Goal: Task Accomplishment & Management: Manage account settings

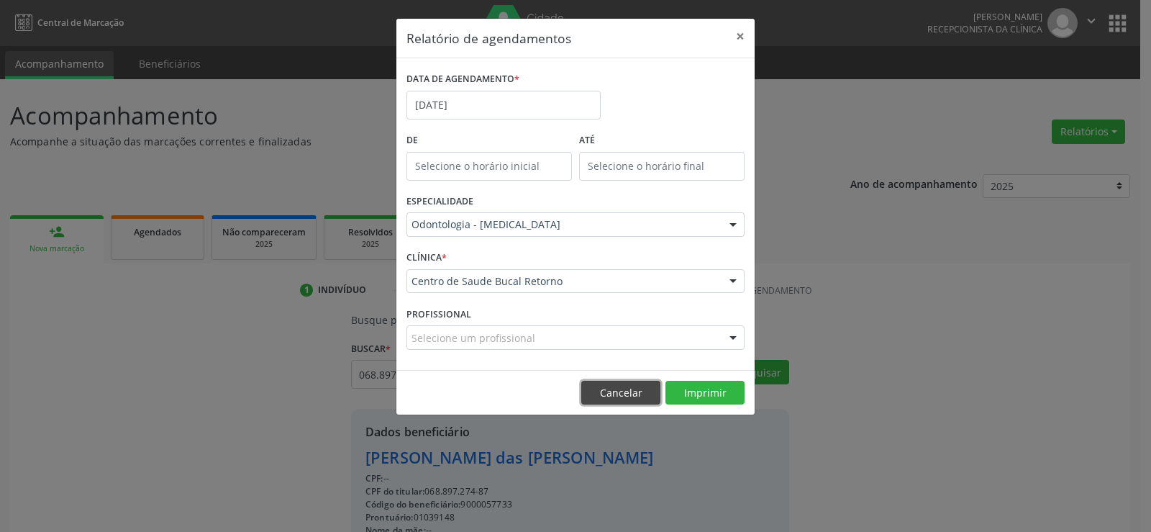
drag, startPoint x: 0, startPoint y: 0, endPoint x: 613, endPoint y: 400, distance: 732.2
click at [613, 400] on button "Cancelar" at bounding box center [621, 393] width 79 height 24
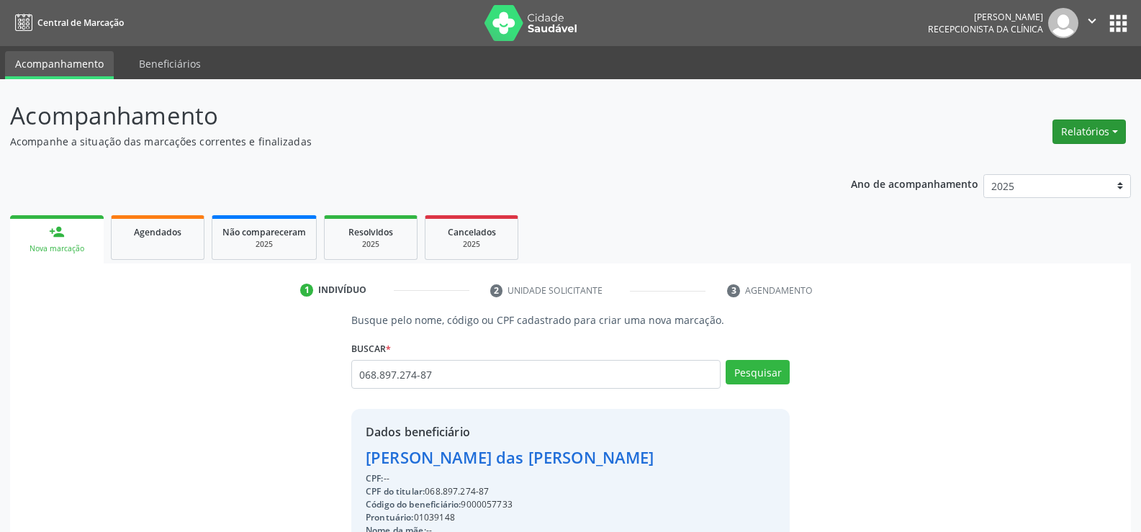
click at [1095, 142] on button "Relatórios" at bounding box center [1088, 131] width 73 height 24
click at [1054, 158] on link "Agendamentos" at bounding box center [1049, 163] width 155 height 20
select select "8"
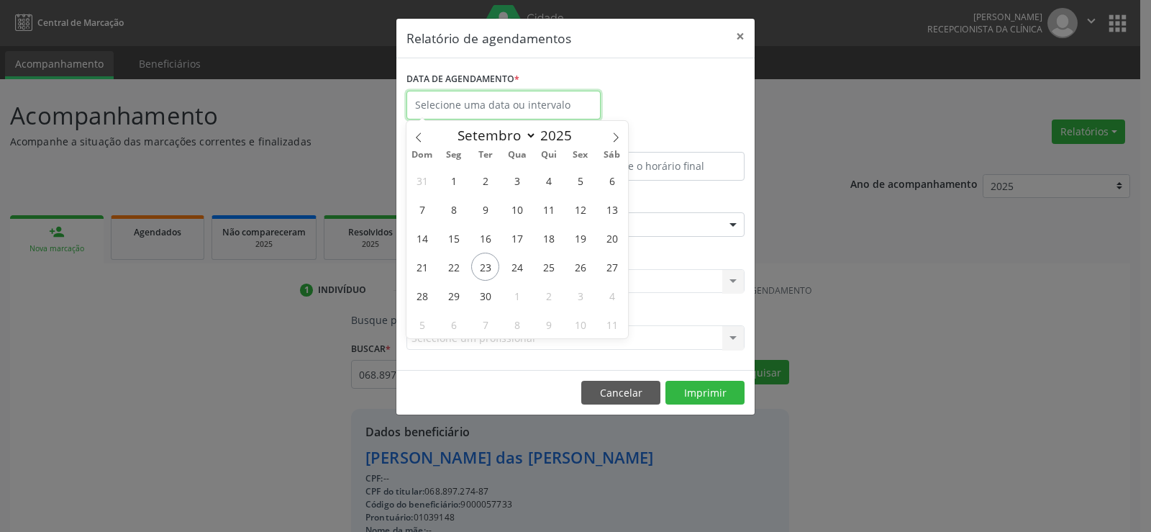
click at [548, 91] on input "text" at bounding box center [504, 105] width 194 height 29
click at [476, 264] on span "23" at bounding box center [485, 267] width 28 height 28
type input "23/09/2025"
click at [476, 264] on span "23" at bounding box center [485, 267] width 28 height 28
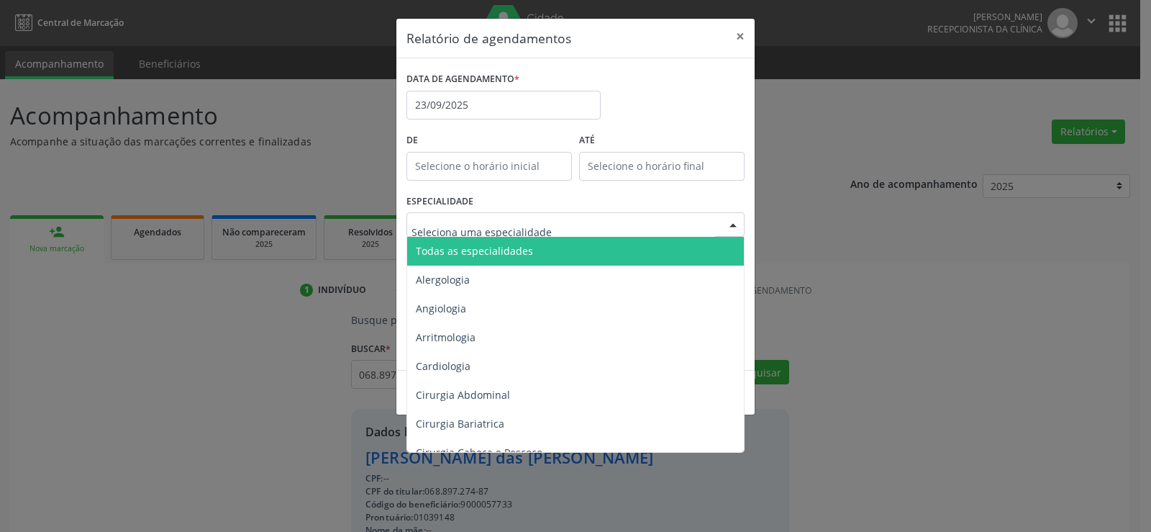
click at [504, 248] on span "Todas as especialidades" at bounding box center [474, 251] width 117 height 14
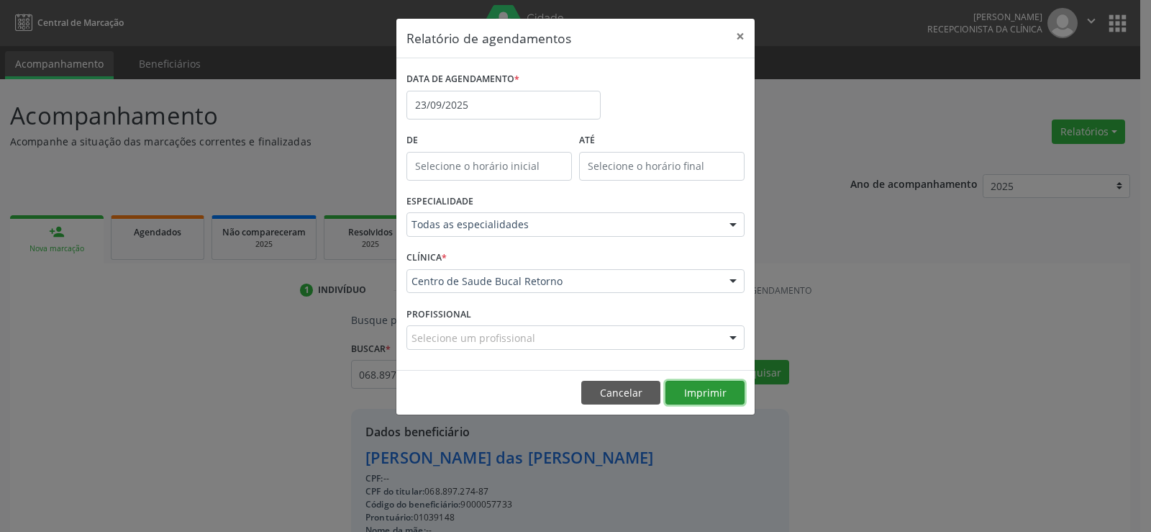
click at [687, 391] on button "Imprimir" at bounding box center [705, 393] width 79 height 24
click at [613, 393] on button "Cancelar" at bounding box center [621, 393] width 79 height 24
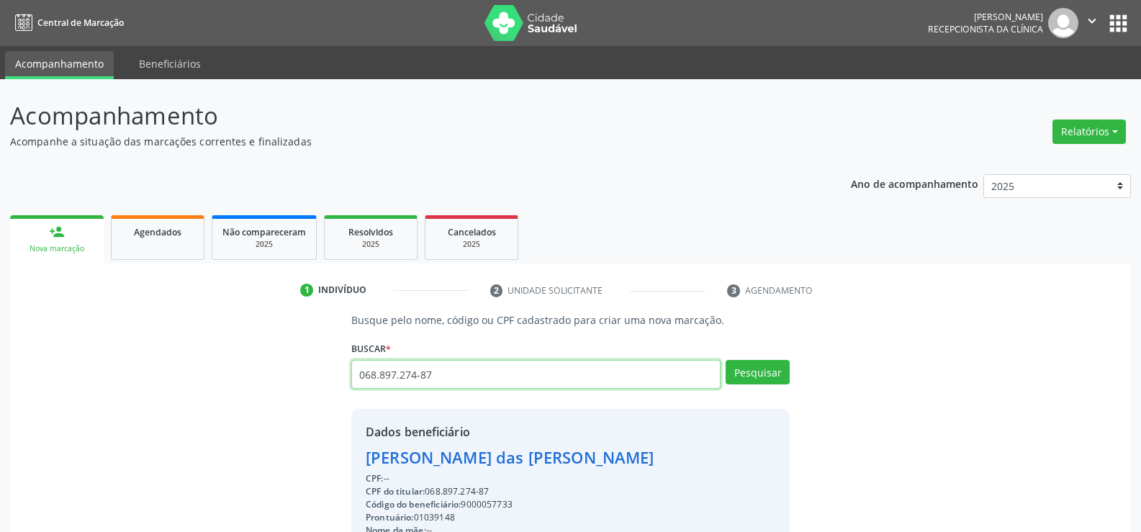
drag, startPoint x: 461, startPoint y: 375, endPoint x: 297, endPoint y: 380, distance: 164.2
click at [297, 380] on div "Busque pelo nome, código ou CPF cadastrado para criar uma nova marcação. [GEOGR…" at bounding box center [570, 498] width 1100 height 373
type input "13820079491"
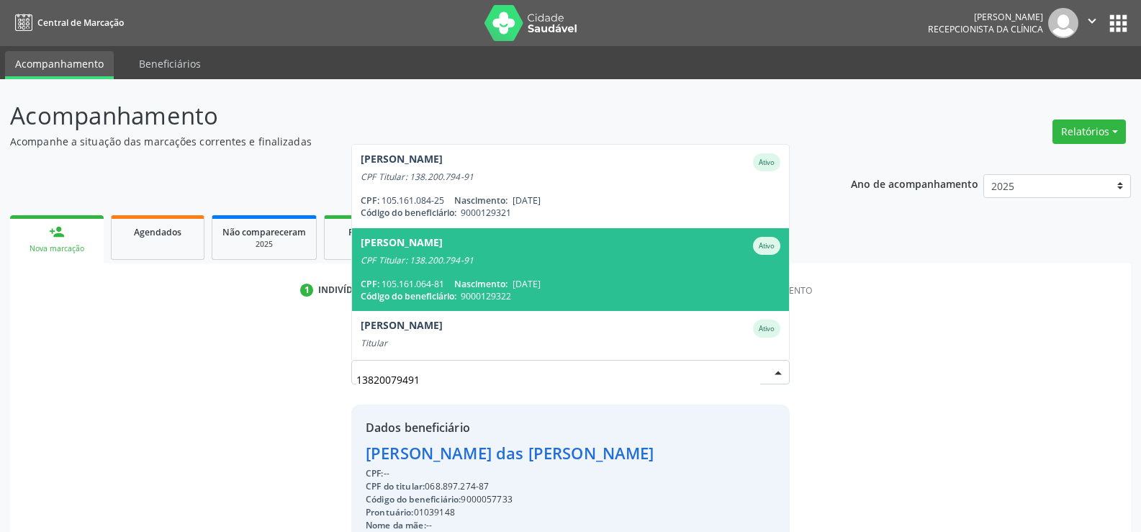
click at [428, 263] on div "CPF Titular: 138.200.794-91" at bounding box center [571, 261] width 420 height 12
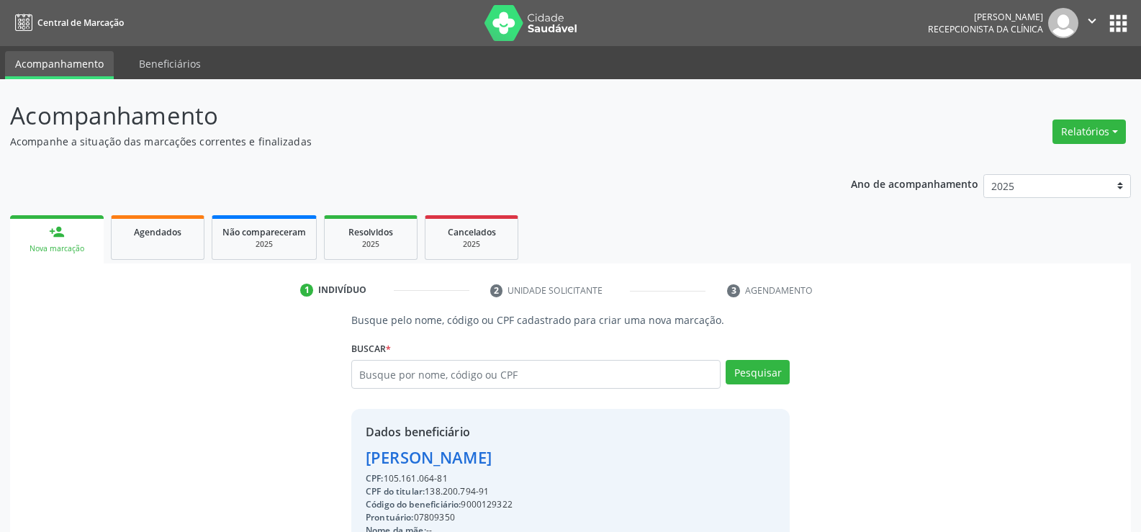
drag, startPoint x: 370, startPoint y: 454, endPoint x: 725, endPoint y: 455, distance: 355.5
copy div "[PERSON_NAME]"
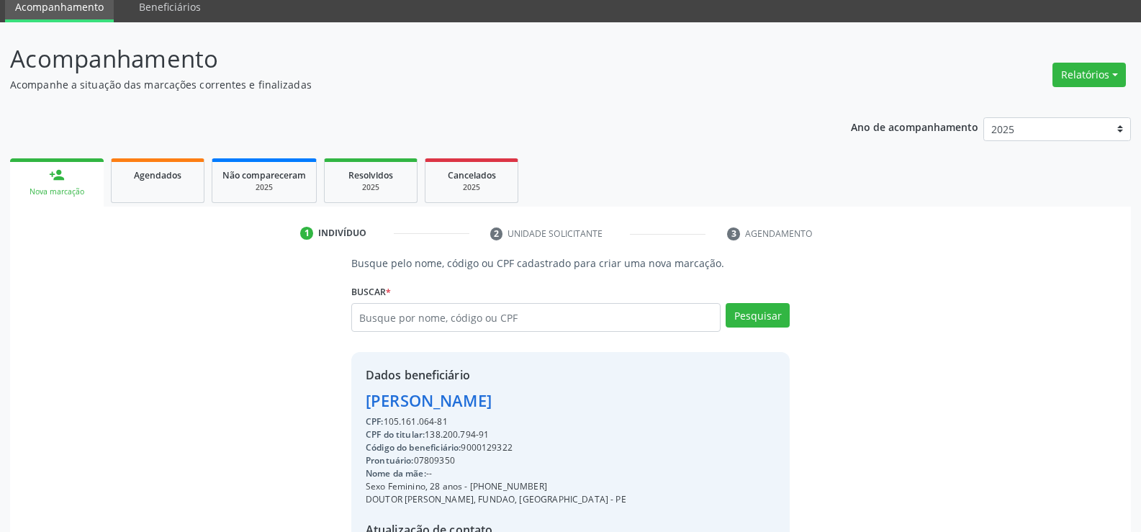
scroll to position [72, 0]
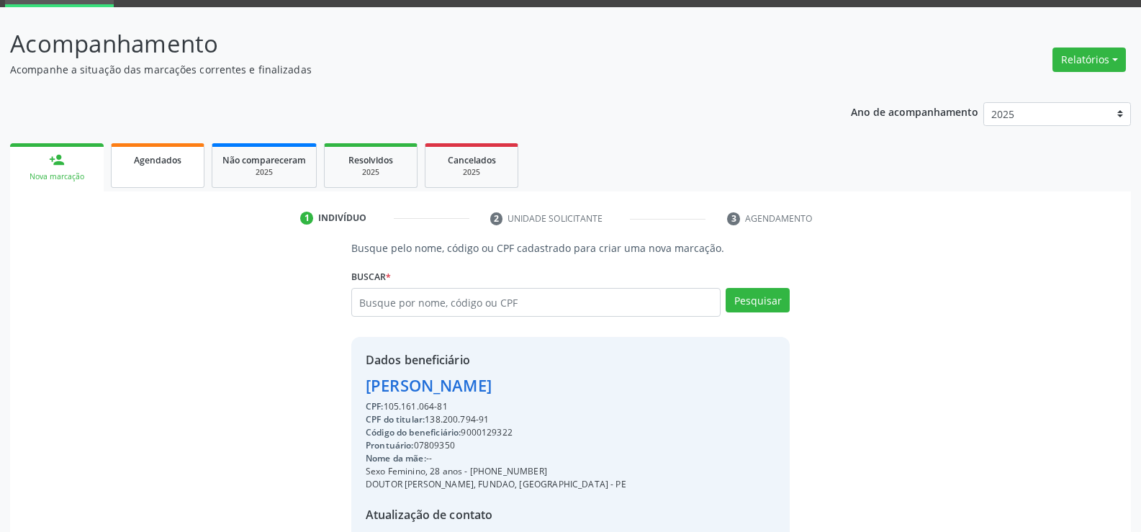
click at [156, 173] on link "Agendados" at bounding box center [158, 165] width 94 height 45
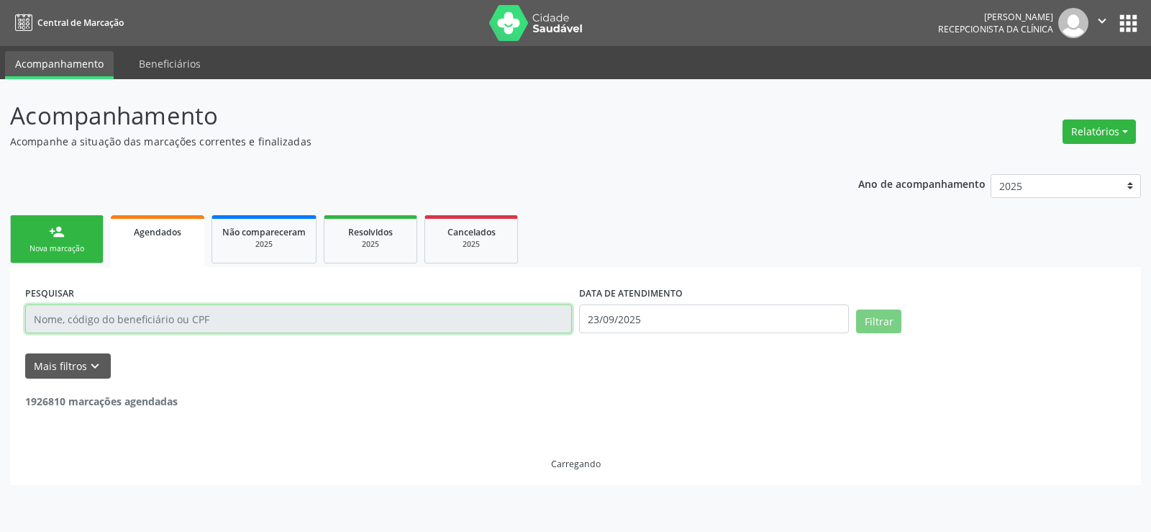
click at [114, 317] on input "text" at bounding box center [298, 318] width 547 height 29
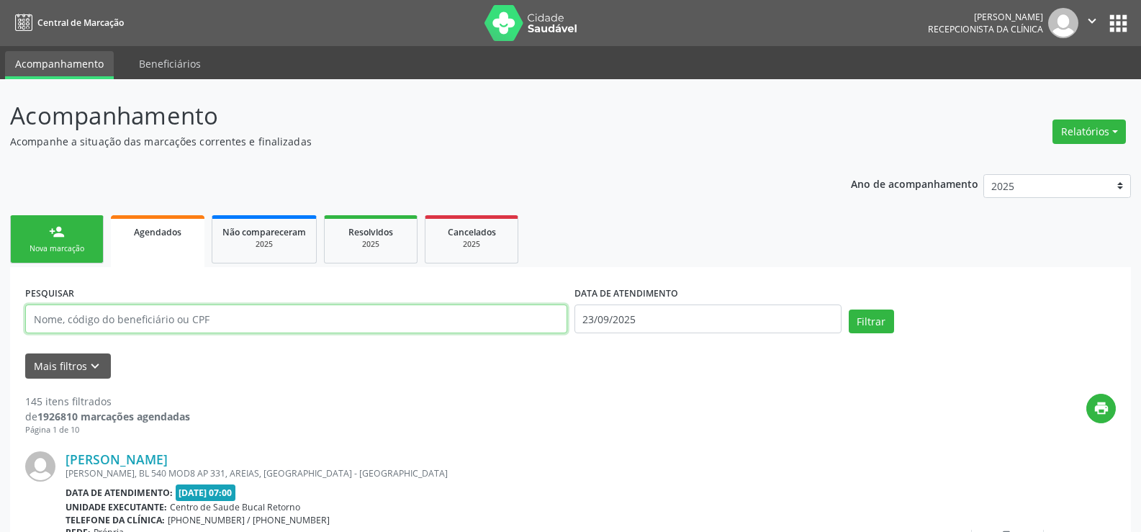
click at [114, 317] on input "text" at bounding box center [296, 318] width 542 height 29
paste input "[PERSON_NAME]"
type input "[PERSON_NAME]"
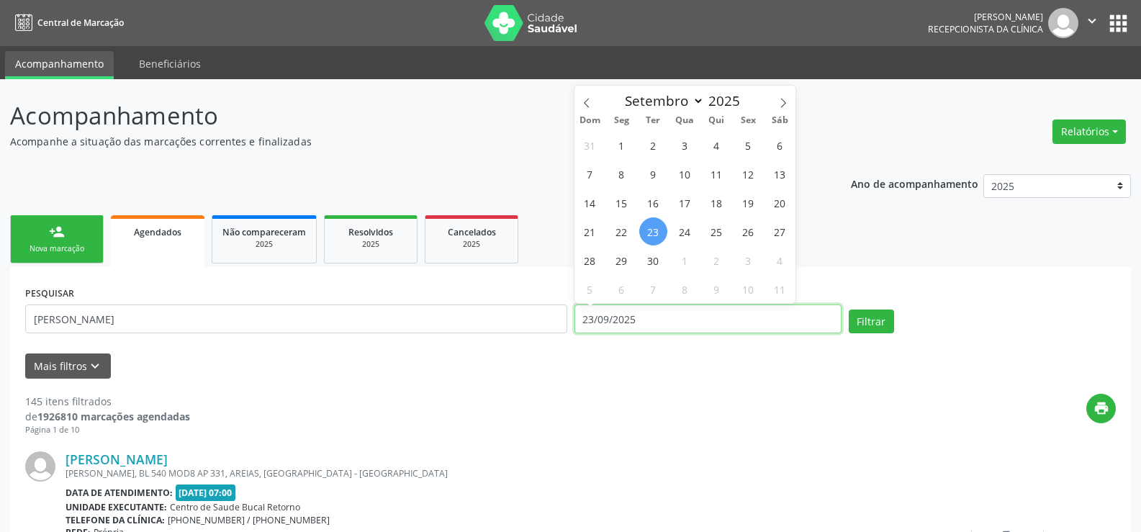
drag, startPoint x: 705, startPoint y: 326, endPoint x: 582, endPoint y: 326, distance: 123.1
click at [582, 326] on input "23/09/2025" at bounding box center [707, 318] width 267 height 29
click at [849, 309] on button "Filtrar" at bounding box center [871, 321] width 45 height 24
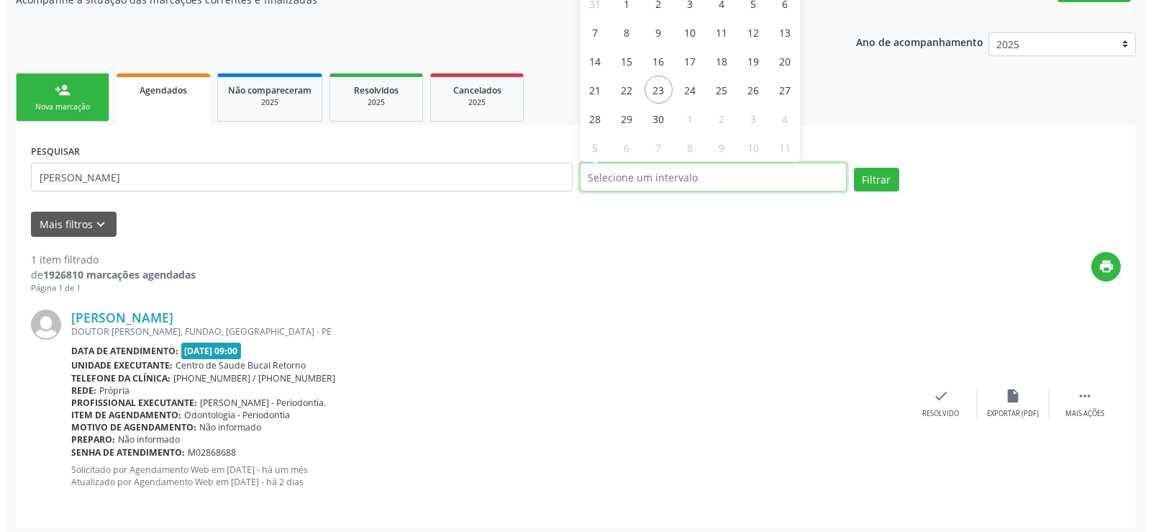
scroll to position [148, 0]
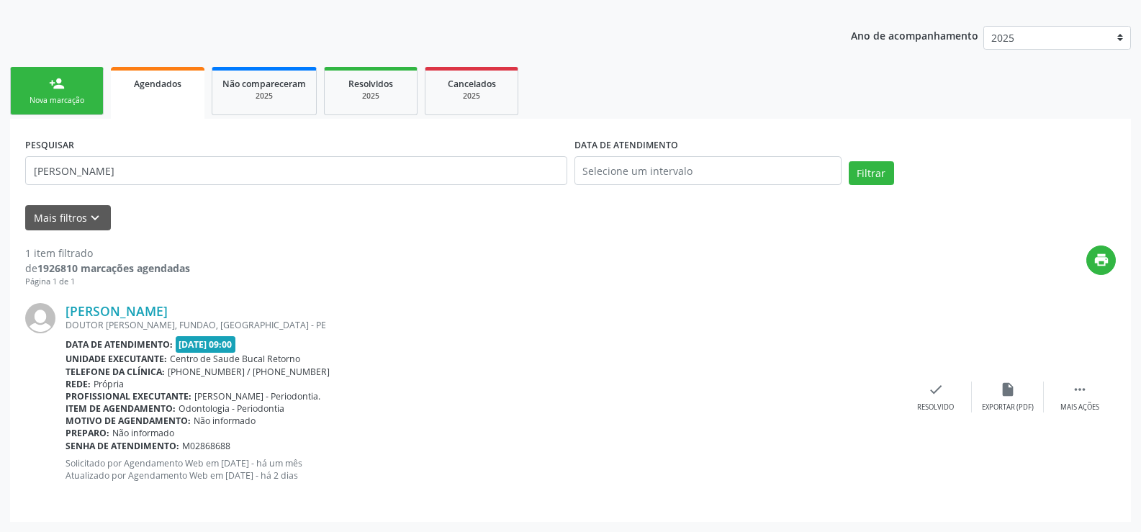
click at [1090, 381] on div "[PERSON_NAME] DOUTOR [PERSON_NAME], FUNDAO, [GEOGRAPHIC_DATA] - [GEOGRAPHIC_DAT…" at bounding box center [570, 397] width 1090 height 219
click at [1089, 386] on div " Mais ações" at bounding box center [1080, 396] width 72 height 31
click at [944, 399] on div "cancel Cancelar" at bounding box center [936, 396] width 72 height 31
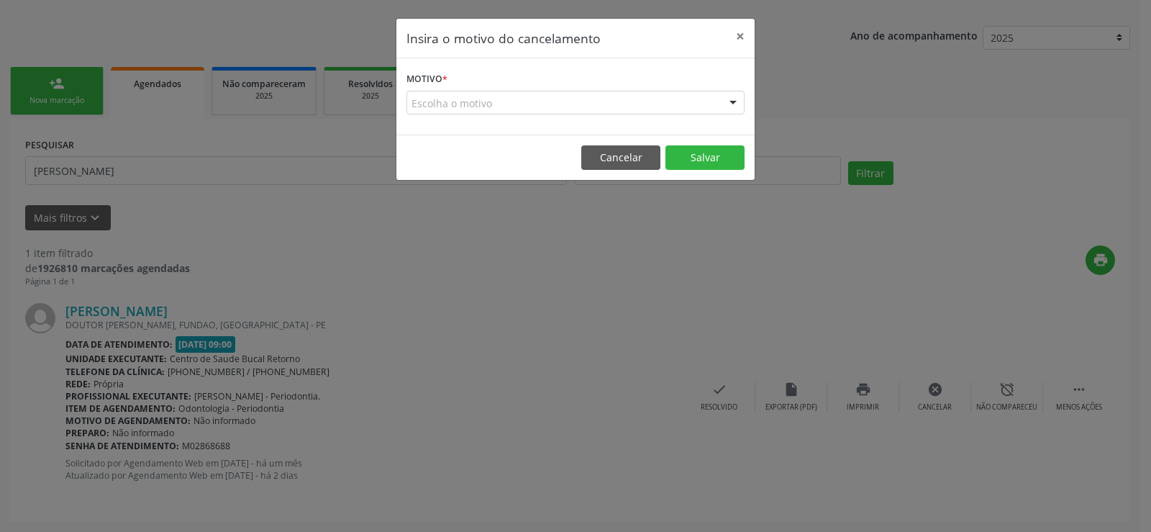
click at [463, 109] on div "Escolha o motivo" at bounding box center [576, 103] width 338 height 24
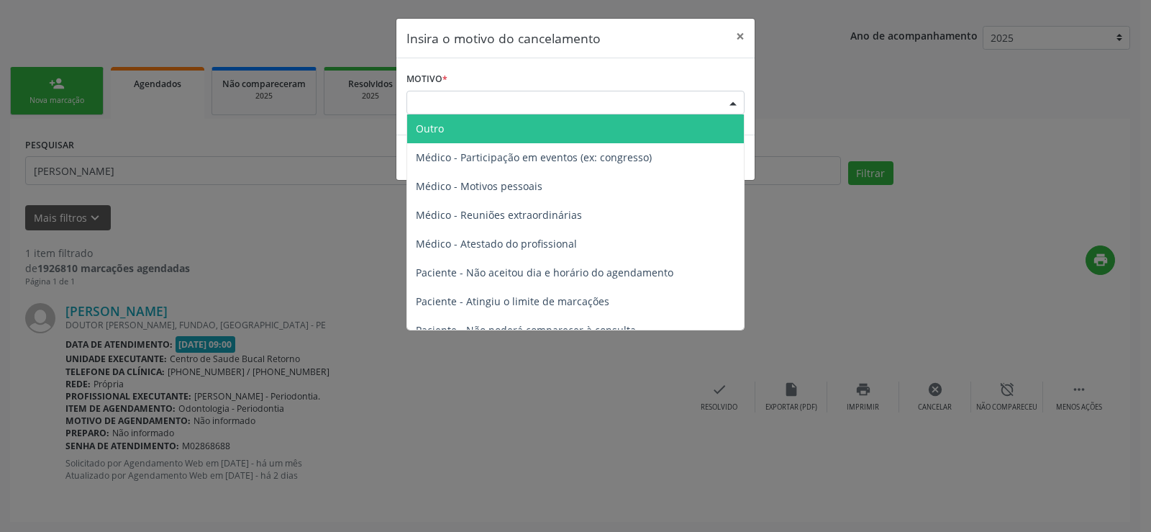
click at [463, 126] on span "Outro" at bounding box center [575, 128] width 337 height 29
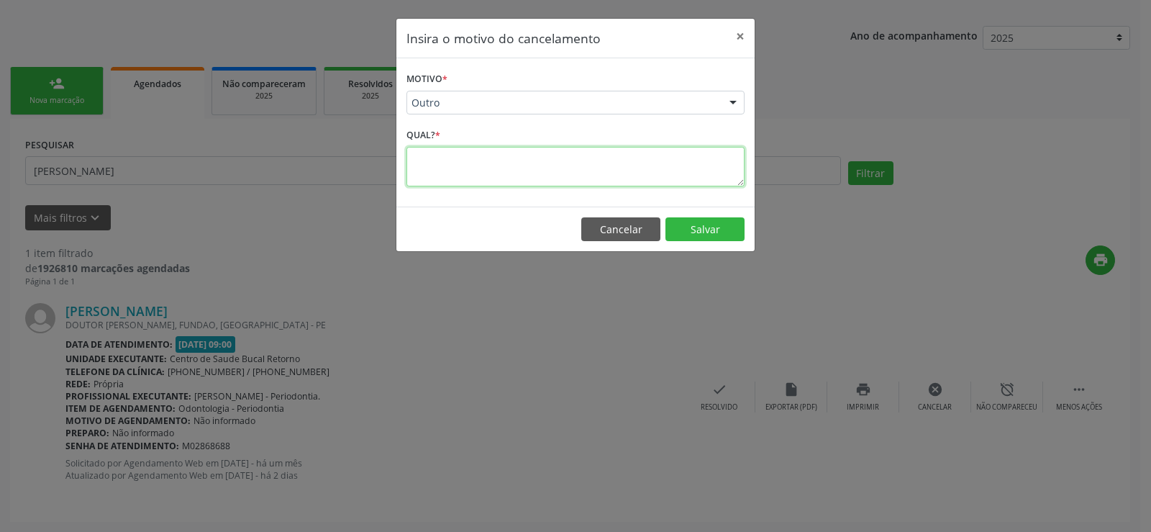
click at [462, 166] on textarea at bounding box center [576, 167] width 338 height 40
type textarea "LIGOU CANCELAMENTO ESTÁ DOENTE"
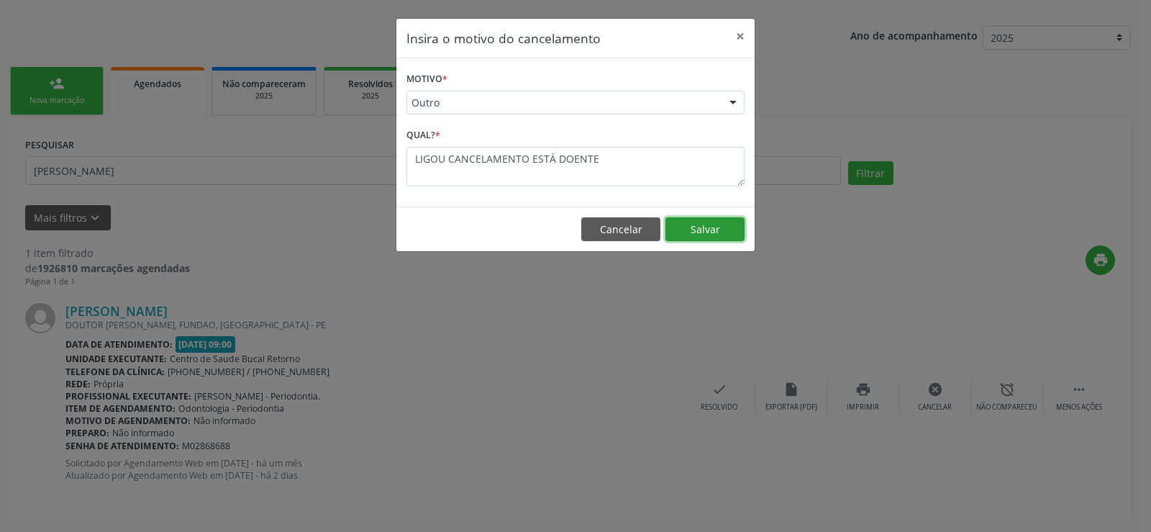
click at [725, 227] on button "Salvar" at bounding box center [705, 229] width 79 height 24
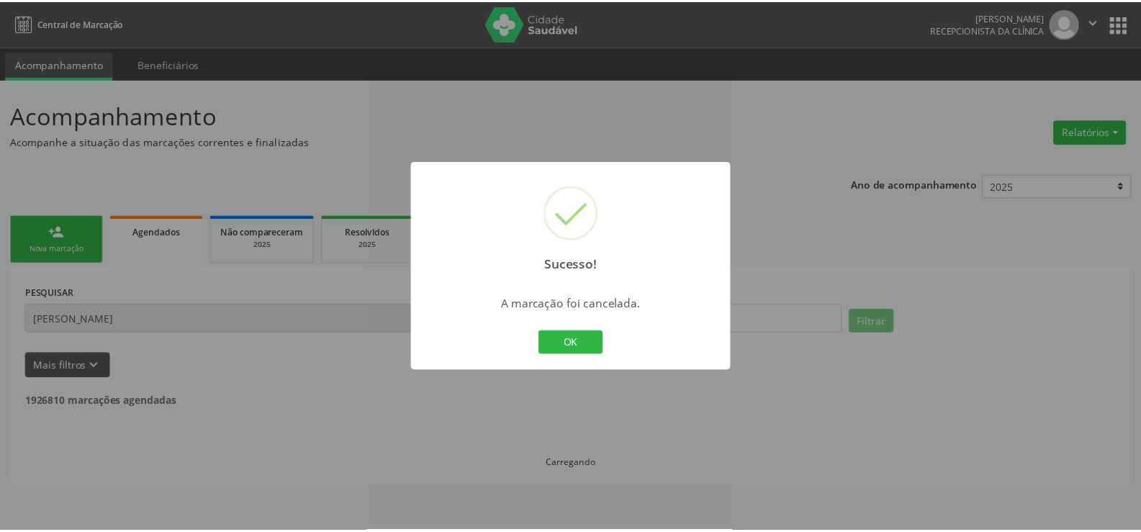
scroll to position [0, 0]
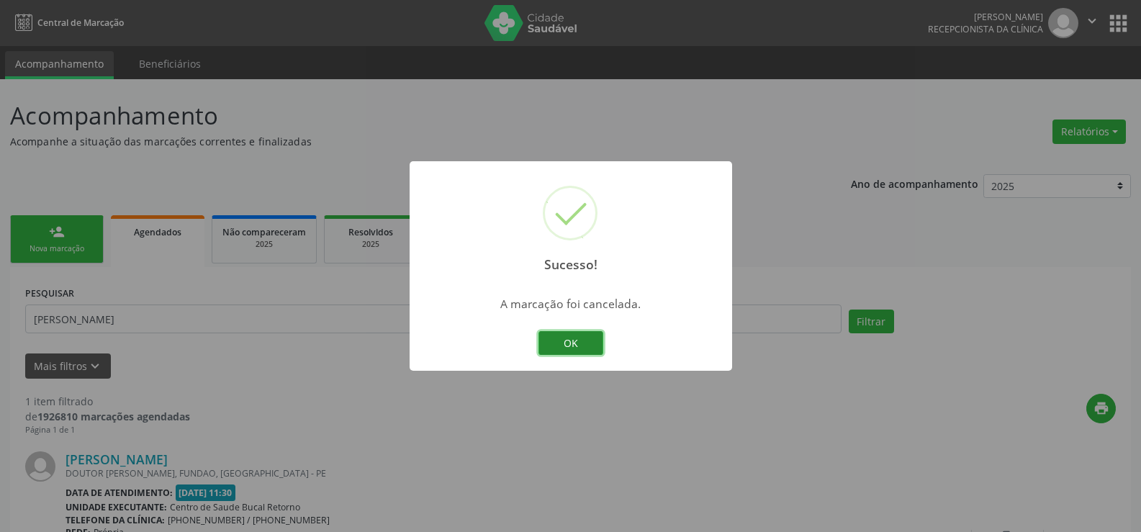
click at [556, 336] on button "OK" at bounding box center [570, 343] width 65 height 24
